Goal: Task Accomplishment & Management: Manage account settings

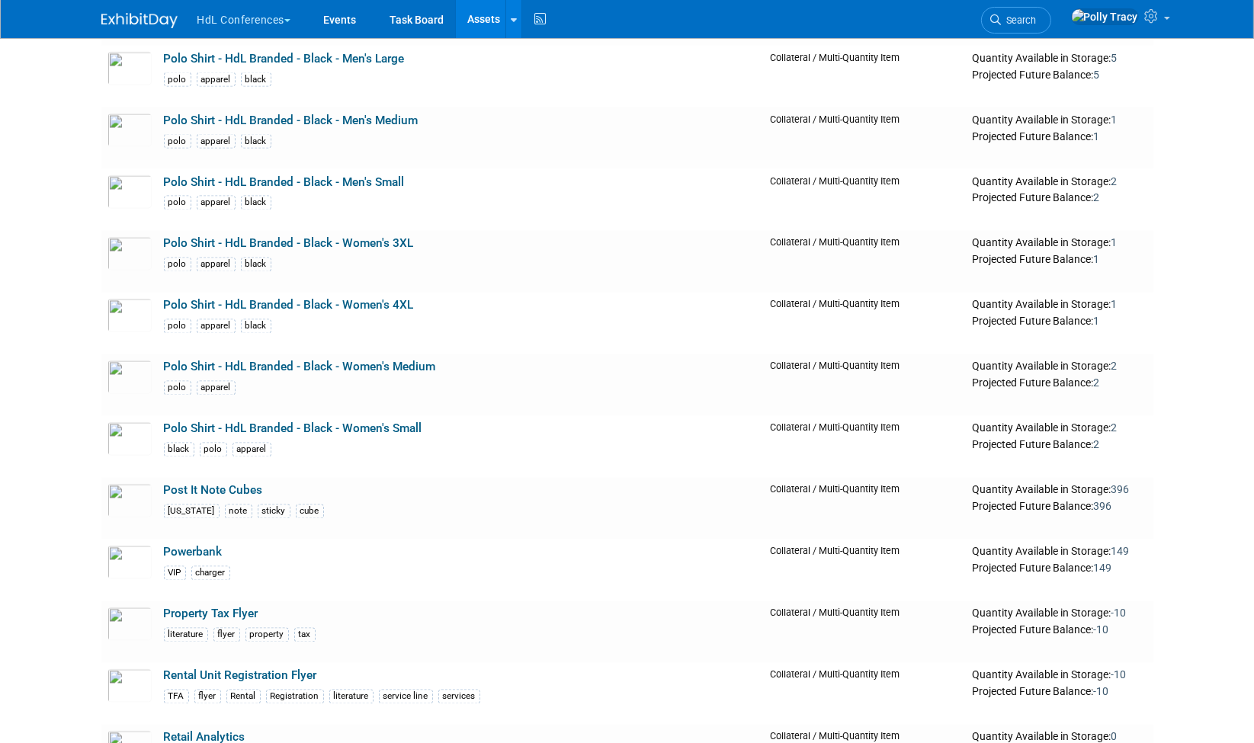
scroll to position [3256, 0]
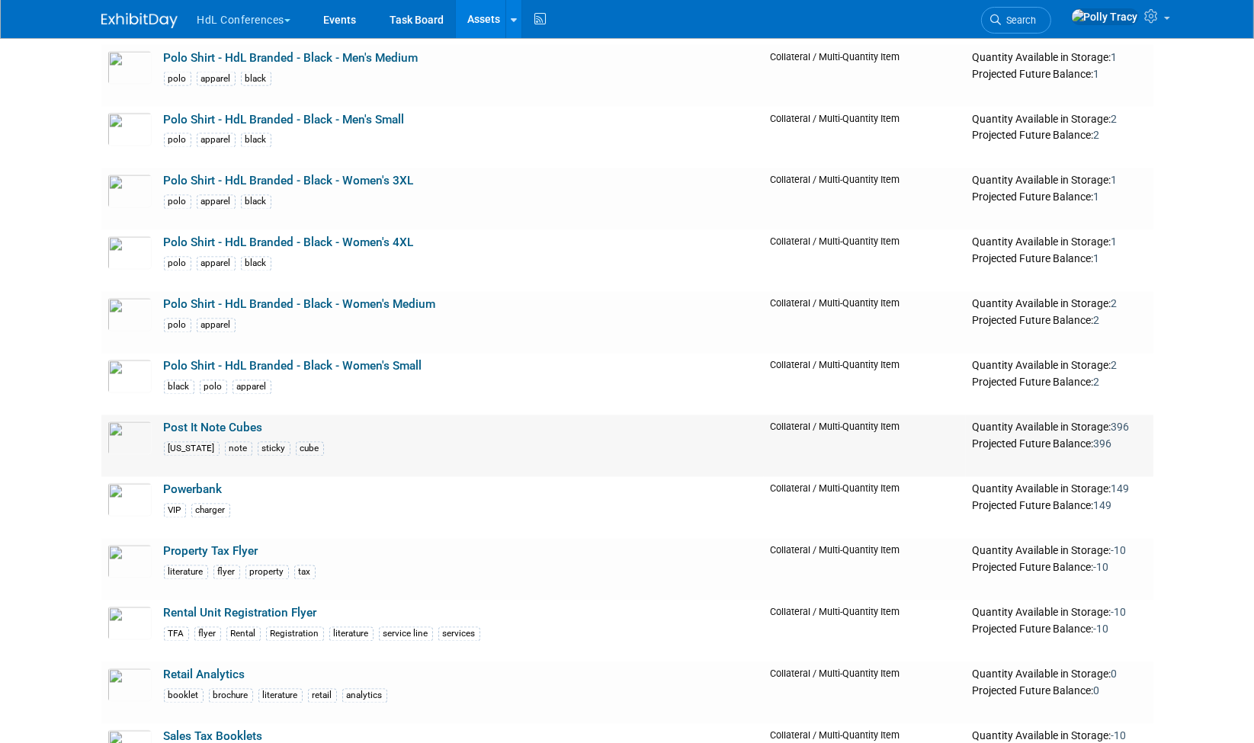
click at [231, 422] on link "Post It Note Cubes" at bounding box center [213, 429] width 99 height 14
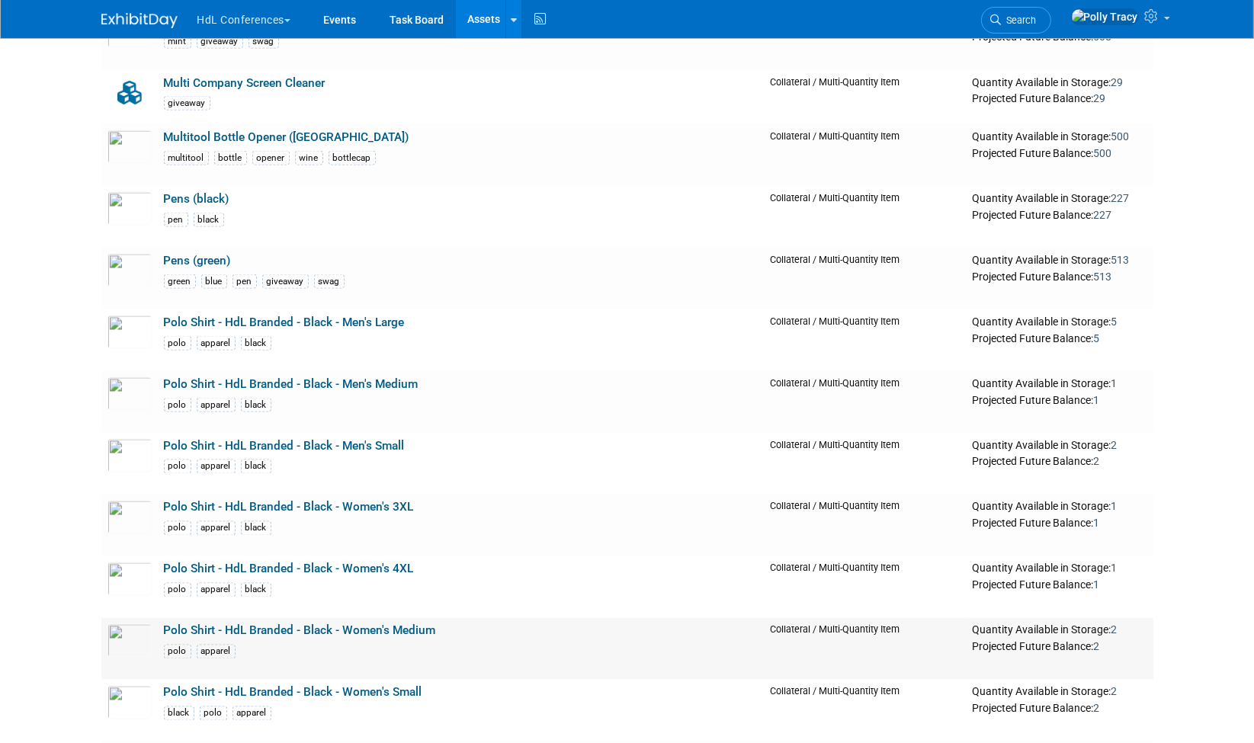
scroll to position [2917, 0]
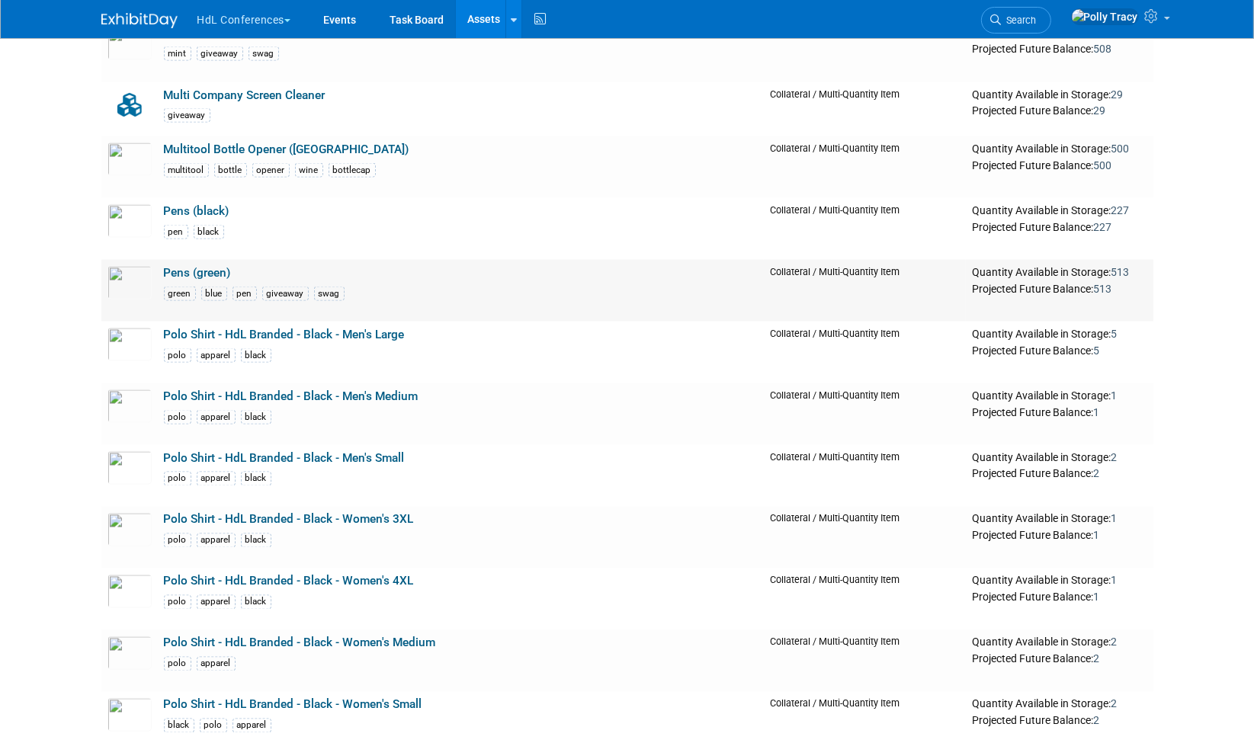
click at [178, 266] on link "Pens (green)" at bounding box center [197, 273] width 67 height 14
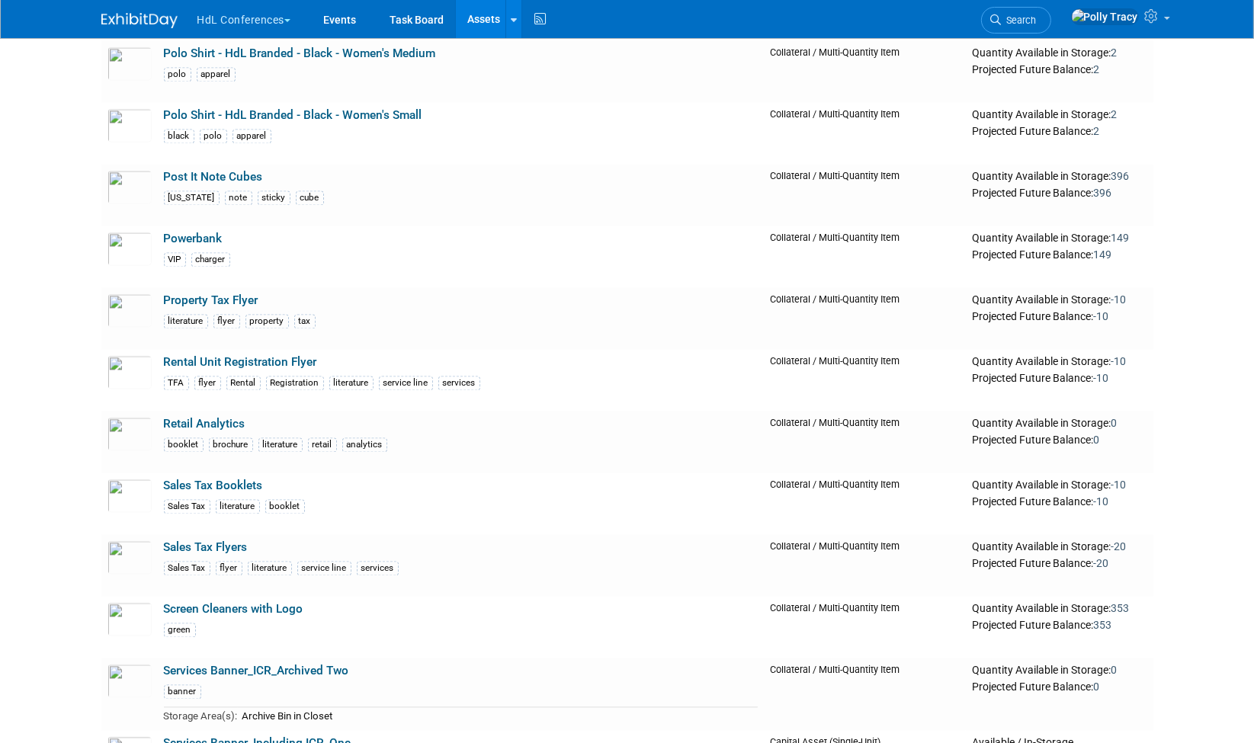
scroll to position [3581, 0]
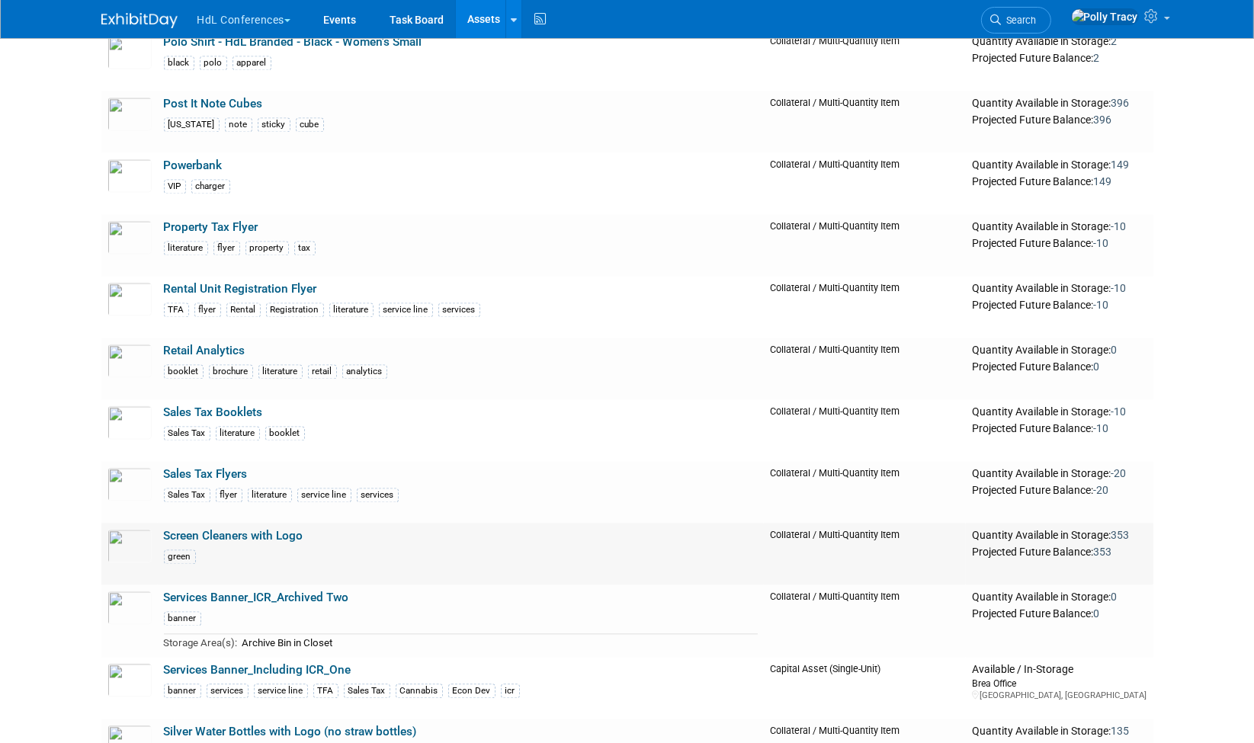
click at [262, 529] on link "Screen Cleaners with Logo" at bounding box center [234, 536] width 140 height 14
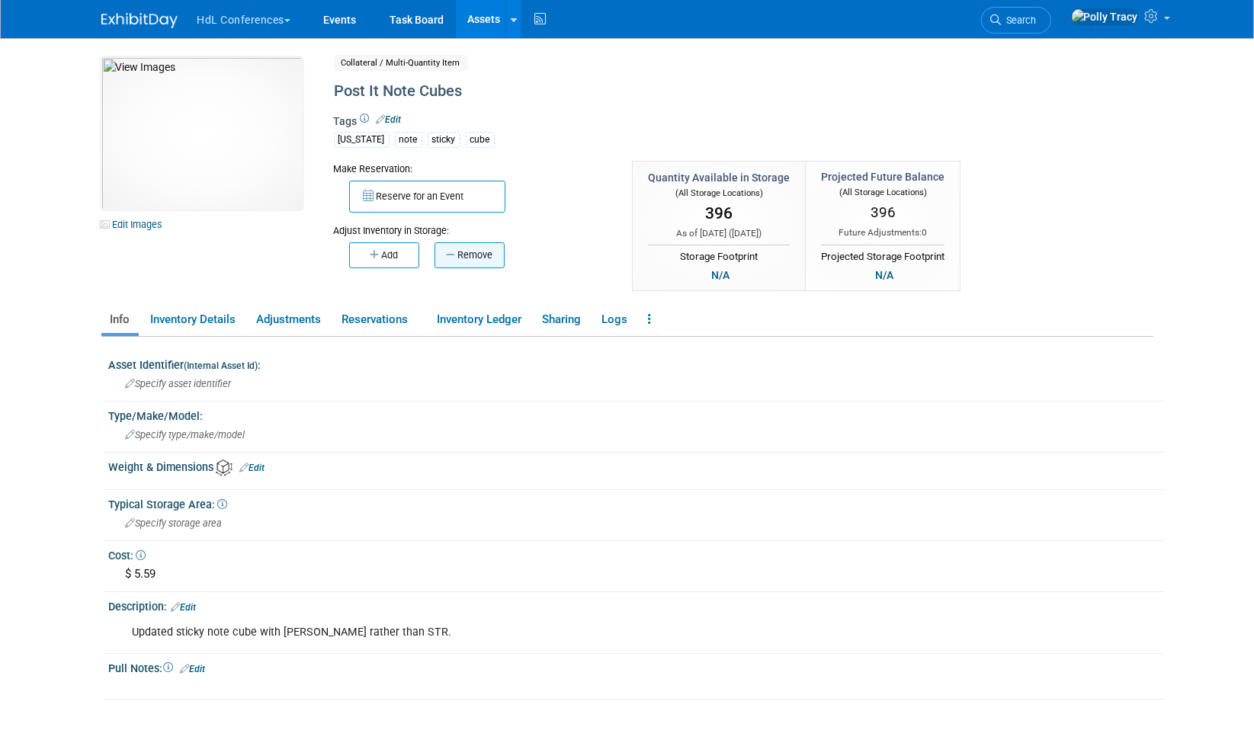
click at [454, 258] on icon "button" at bounding box center [451, 255] width 11 height 10
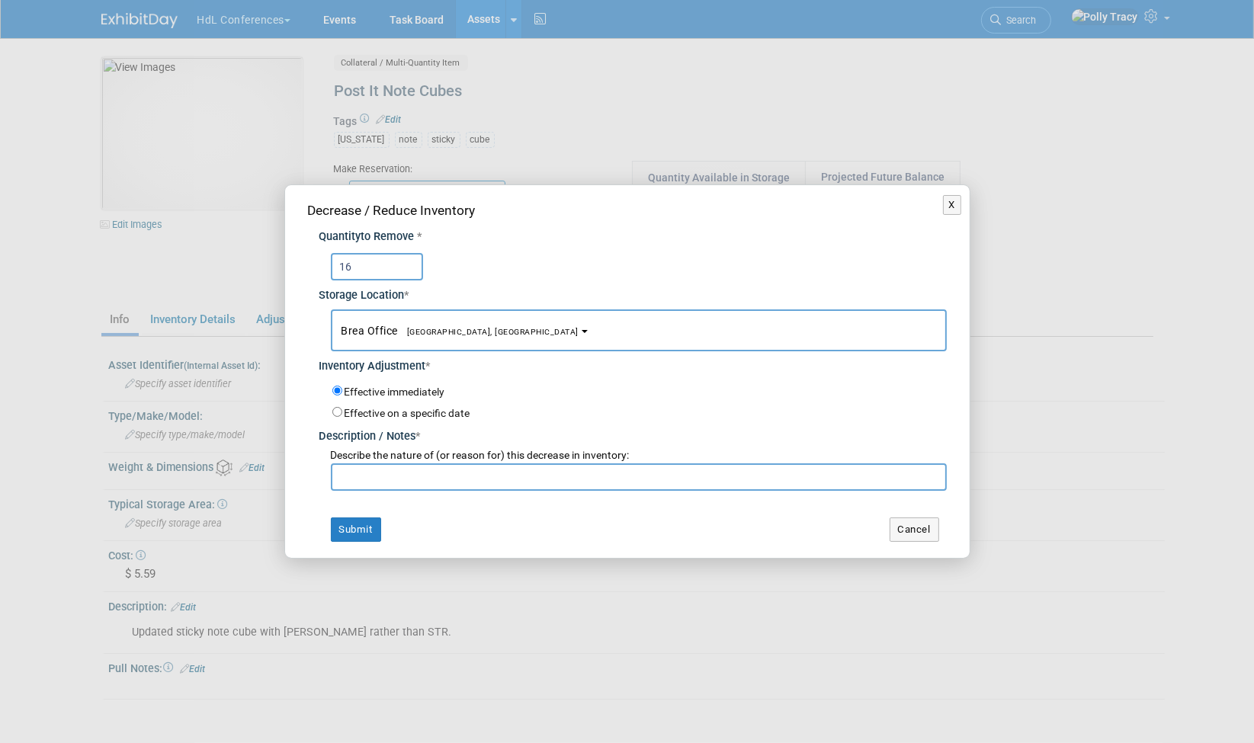
type input "16"
click at [402, 479] on input "text" at bounding box center [639, 477] width 616 height 27
type input "Cris took for clients"
click at [375, 530] on button "Submit" at bounding box center [356, 530] width 50 height 24
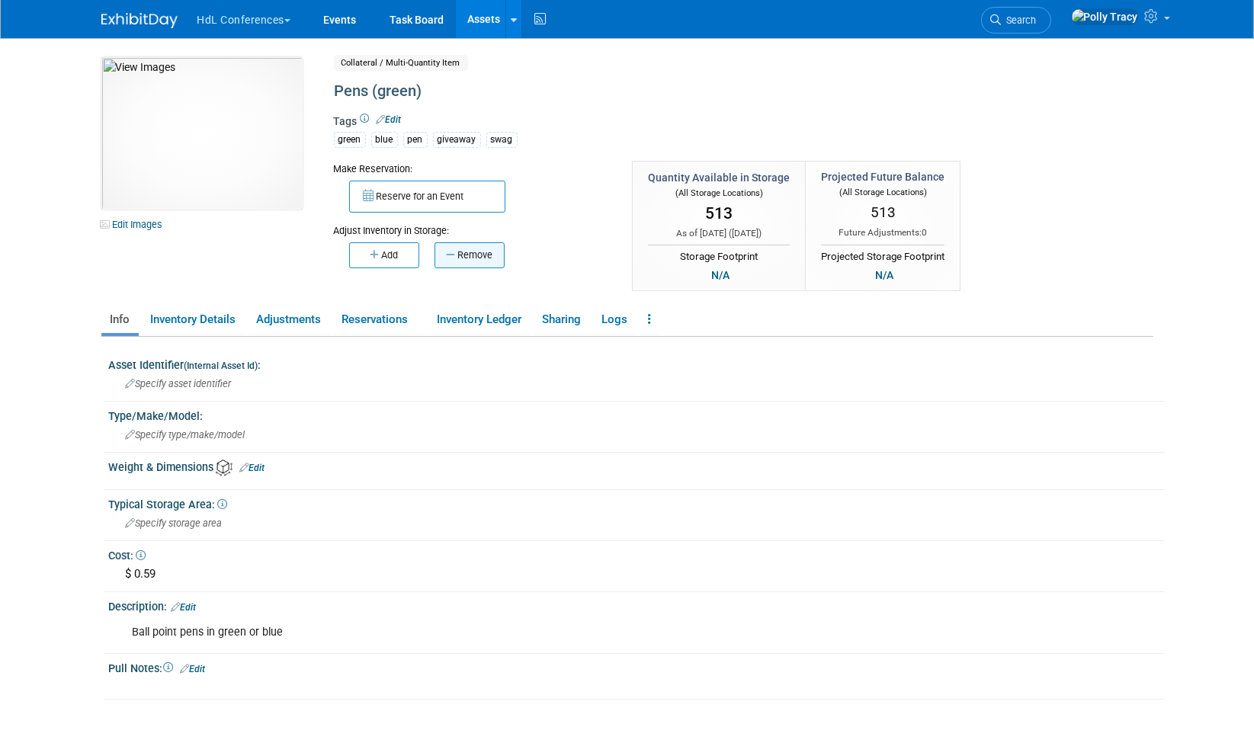
click at [477, 252] on button "Remove" at bounding box center [470, 255] width 70 height 26
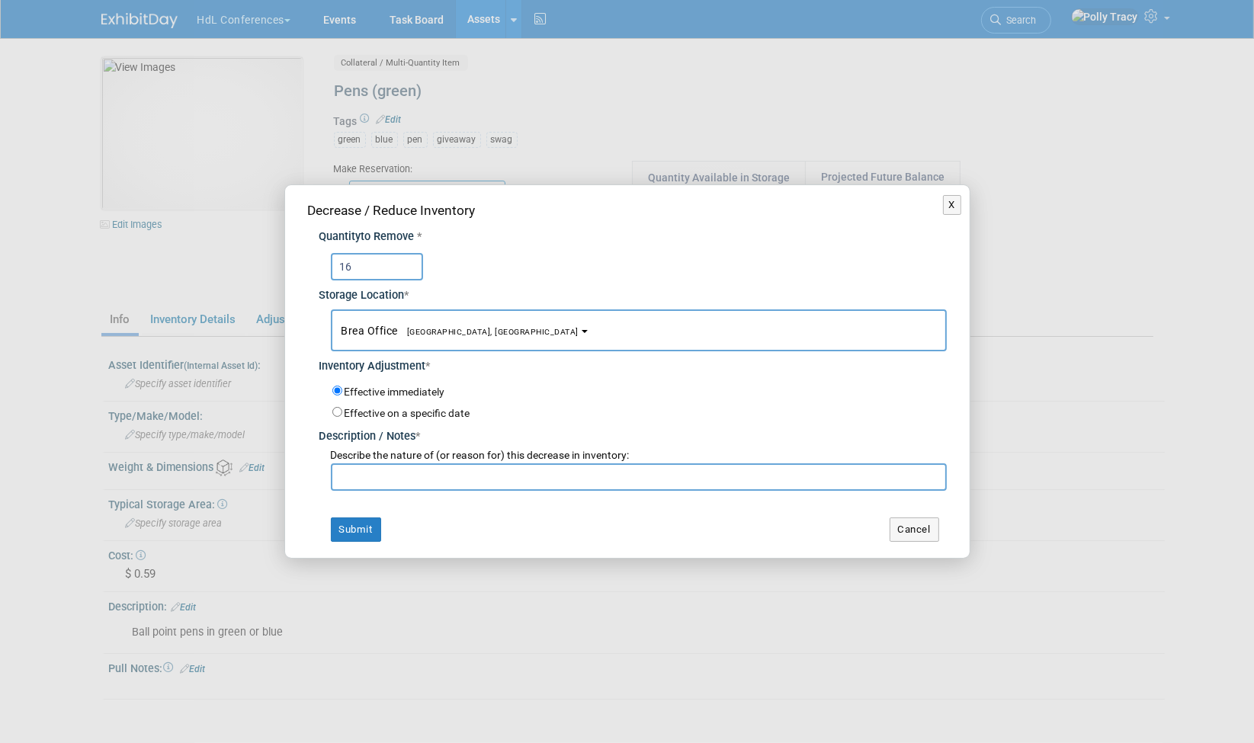
type input "16"
click at [390, 477] on input "text" at bounding box center [639, 477] width 616 height 27
type input "Cris took to client"
click at [359, 523] on button "Submit" at bounding box center [356, 530] width 50 height 24
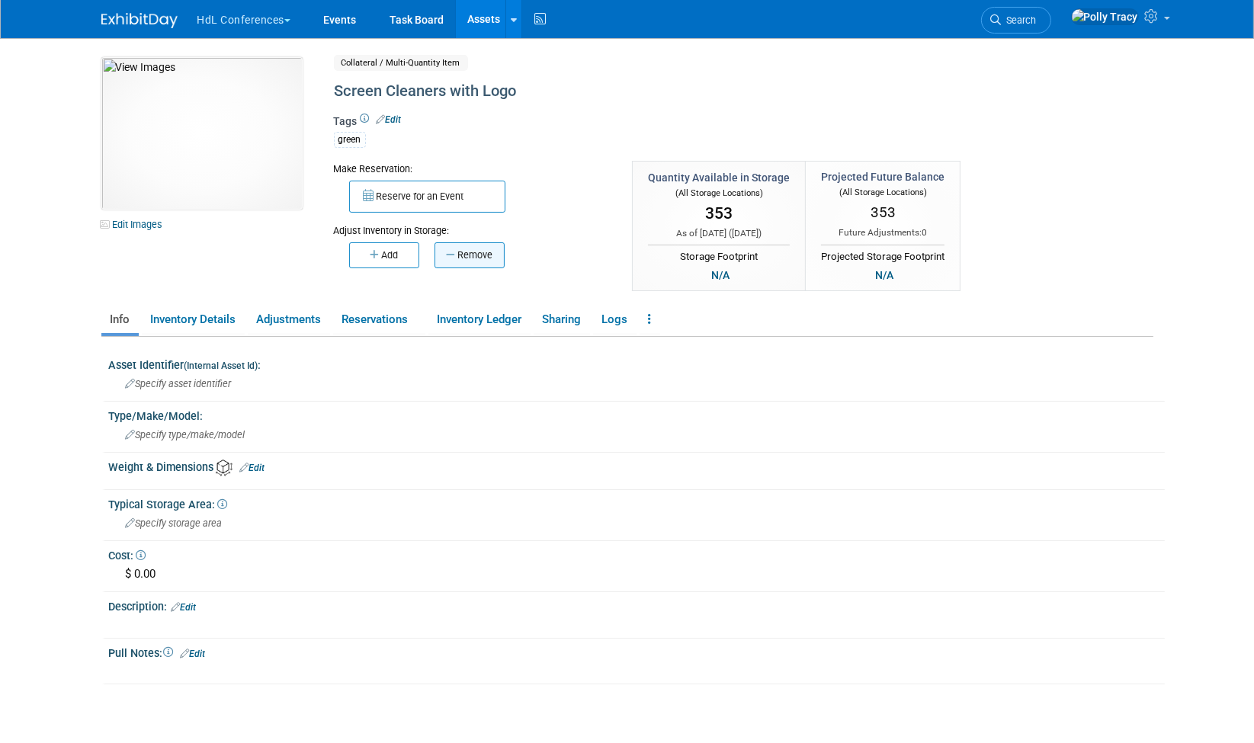
click at [479, 258] on button "Remove" at bounding box center [470, 255] width 70 height 26
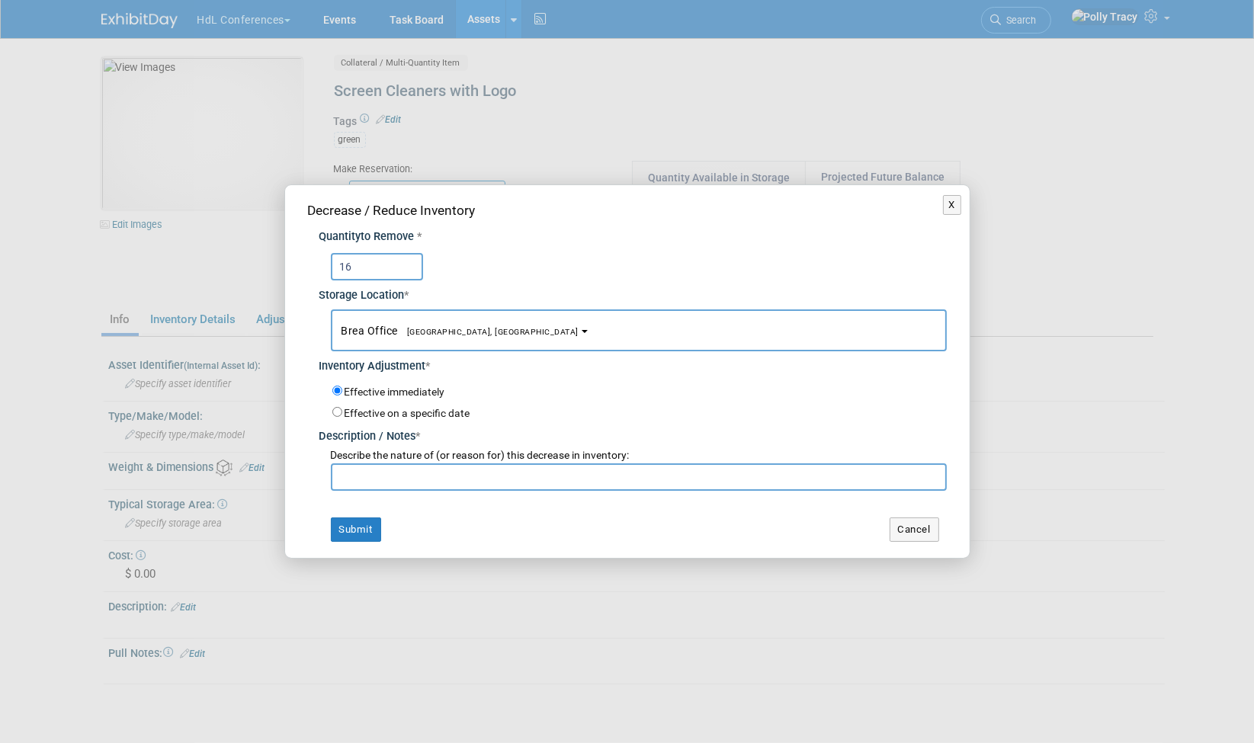
type input "16"
click at [355, 483] on input "text" at bounding box center [639, 477] width 616 height 27
type input "[PERSON_NAME] took to client"
click at [361, 532] on button "Submit" at bounding box center [356, 530] width 50 height 24
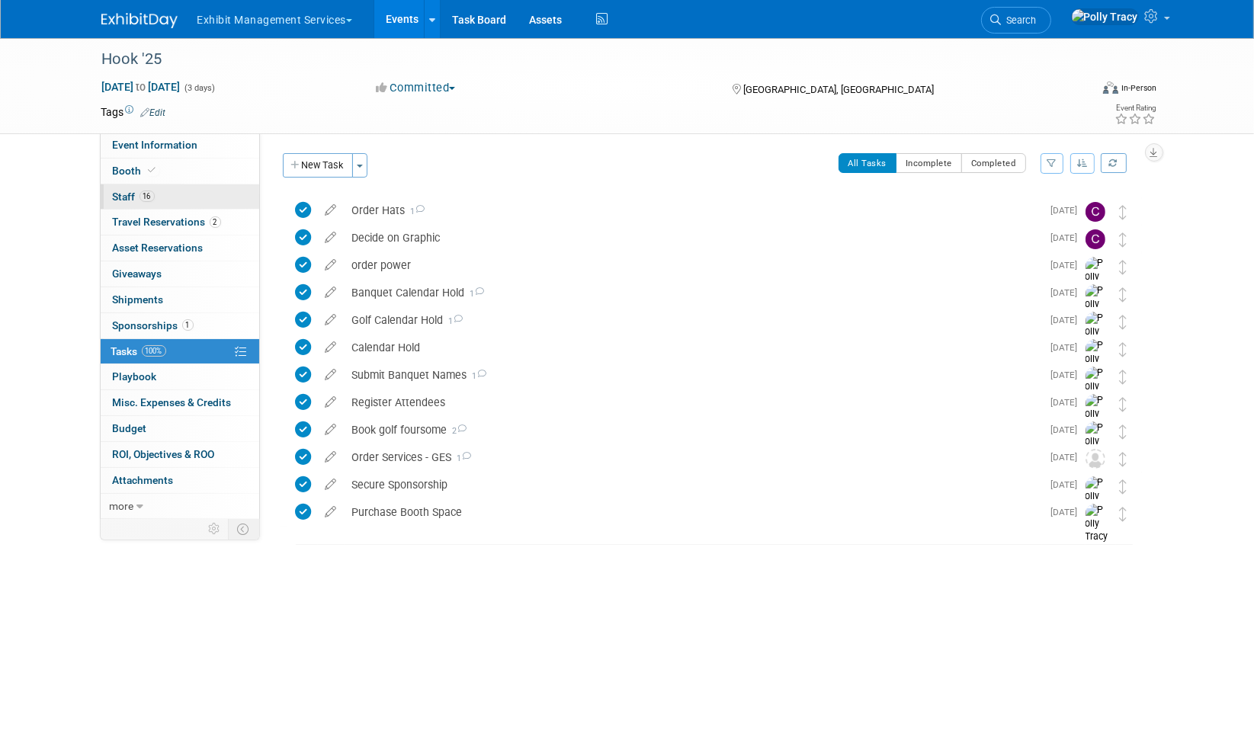
click at [122, 194] on span "Staff 16" at bounding box center [134, 197] width 42 height 12
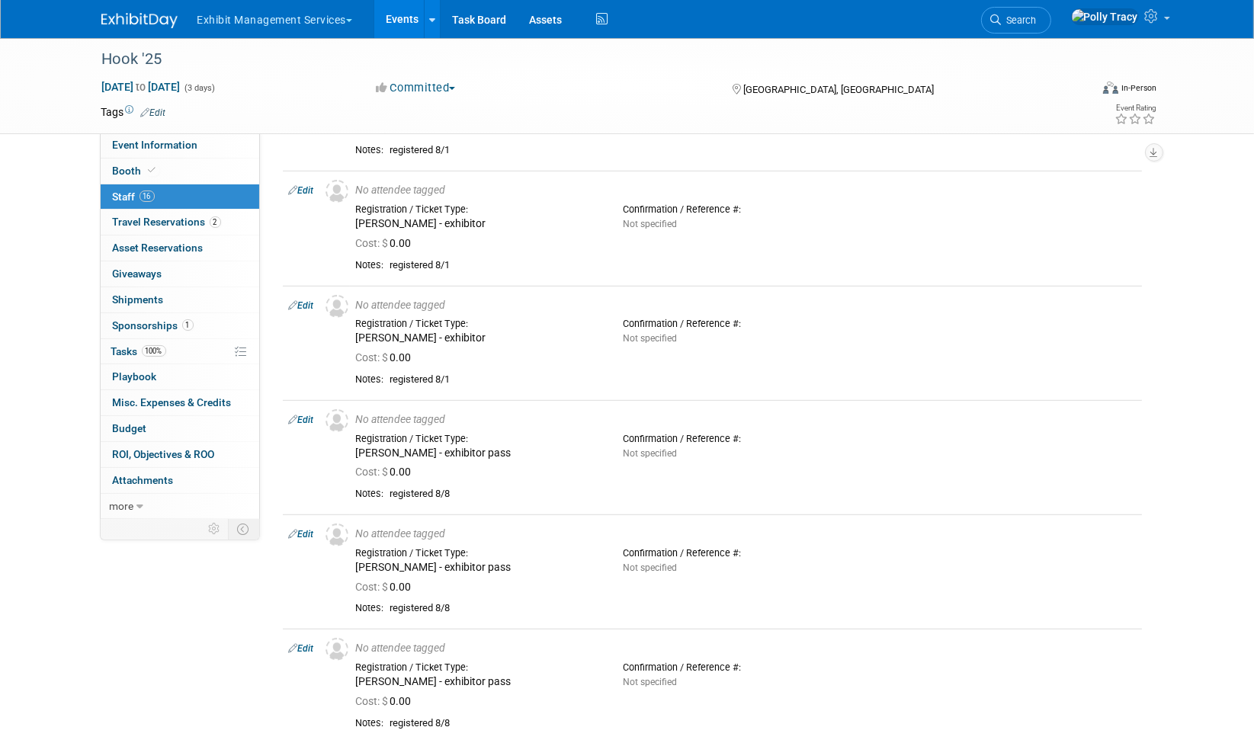
scroll to position [1061, 0]
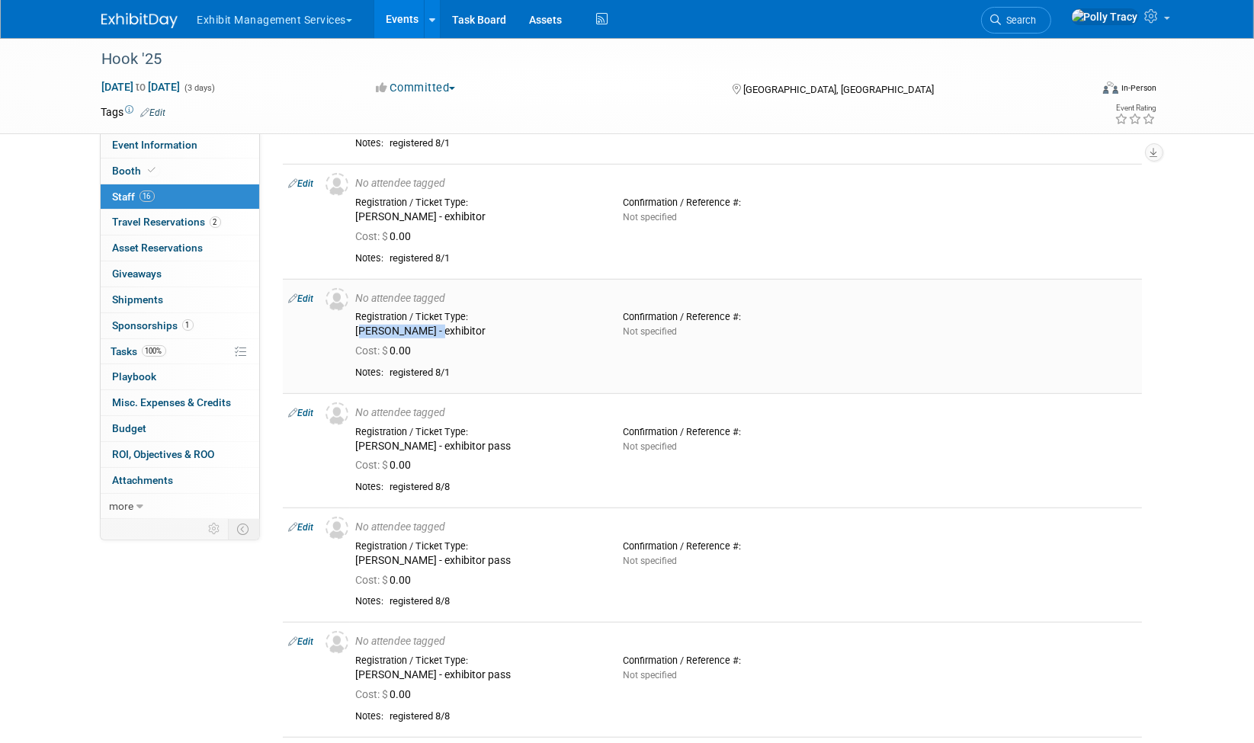
drag, startPoint x: 434, startPoint y: 331, endPoint x: 360, endPoint y: 331, distance: 74.0
click at [360, 331] on div "Yesenia Negrete - exhibitor" at bounding box center [478, 332] width 245 height 14
copy div "Yesenia Negrete"
